Goal: Task Accomplishment & Management: Manage account settings

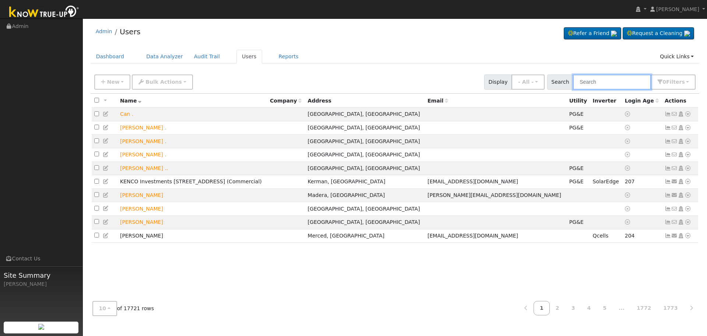
click at [612, 85] on input "text" at bounding box center [612, 81] width 78 height 15
paste input "[PERSON_NAME]"
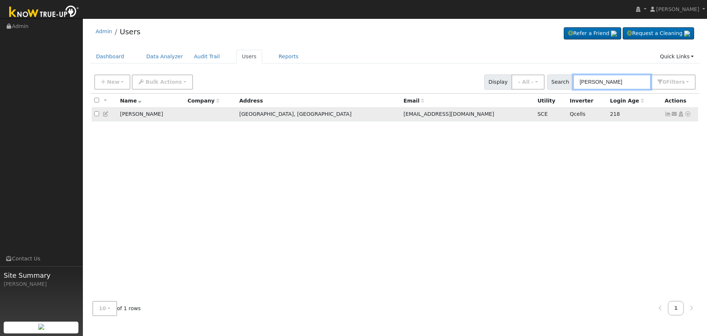
type input "[PERSON_NAME]"
click at [669, 116] on icon at bounding box center [668, 113] width 7 height 5
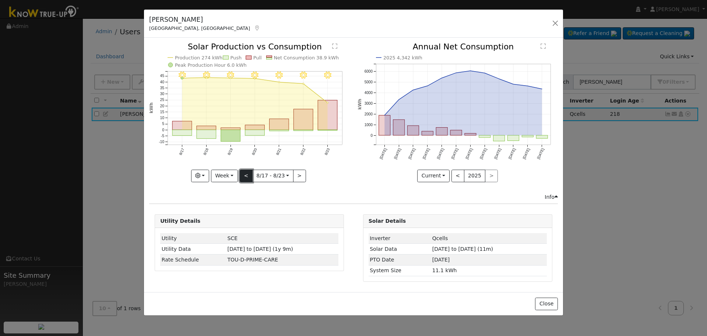
click at [251, 172] on button "<" at bounding box center [246, 175] width 13 height 13
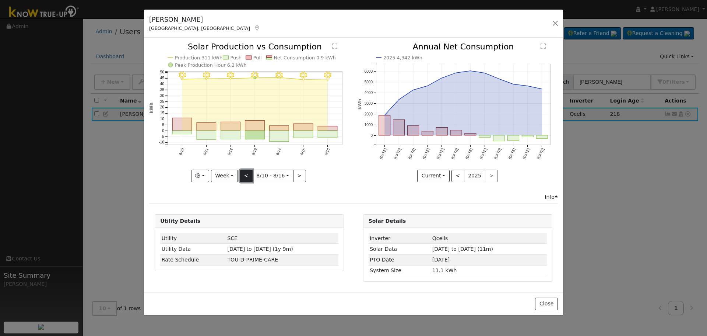
click at [251, 172] on button "<" at bounding box center [246, 175] width 13 height 13
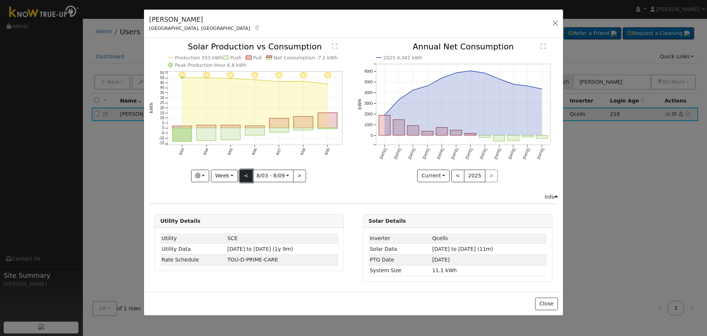
click at [251, 172] on button "<" at bounding box center [246, 175] width 13 height 13
click at [301, 173] on button ">" at bounding box center [299, 175] width 13 height 13
click at [217, 171] on button "Week" at bounding box center [224, 175] width 27 height 13
click at [236, 209] on link "Month" at bounding box center [236, 211] width 51 height 10
type input "[DATE]"
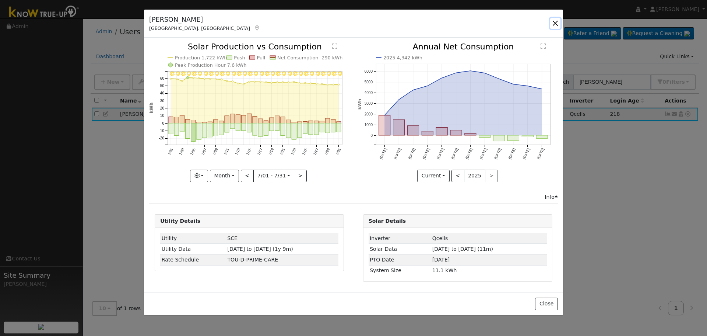
click at [559, 22] on button "button" at bounding box center [555, 23] width 10 height 10
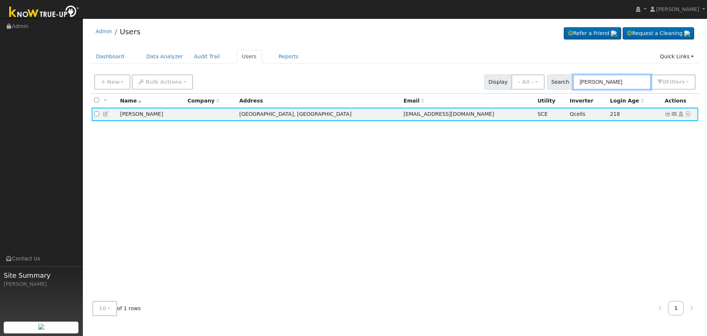
drag, startPoint x: 626, startPoint y: 85, endPoint x: 472, endPoint y: 73, distance: 155.3
click at [472, 73] on div "New Add User Quick Add Quick Connect Quick Convert Lead Bulk Actions Send Email…" at bounding box center [395, 81] width 605 height 18
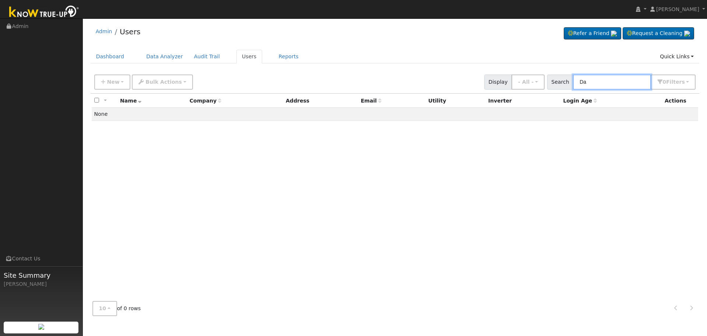
type input "D"
